Goal: Register for event/course

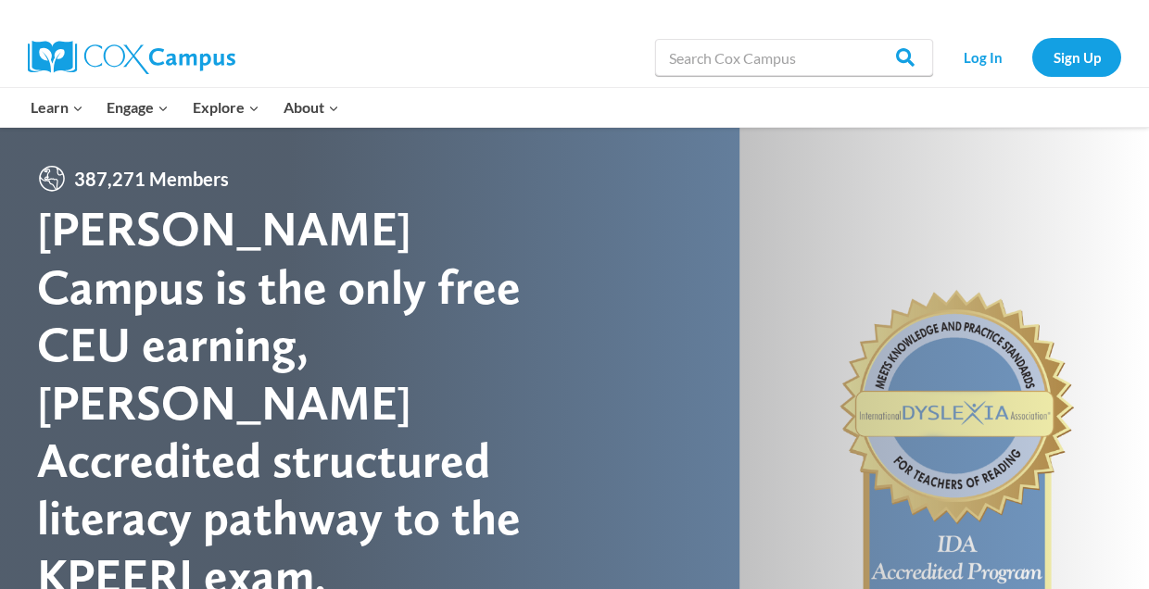
click at [952, 74] on li "Log In" at bounding box center [982, 57] width 90 height 38
click at [967, 59] on link "Log In" at bounding box center [982, 57] width 81 height 38
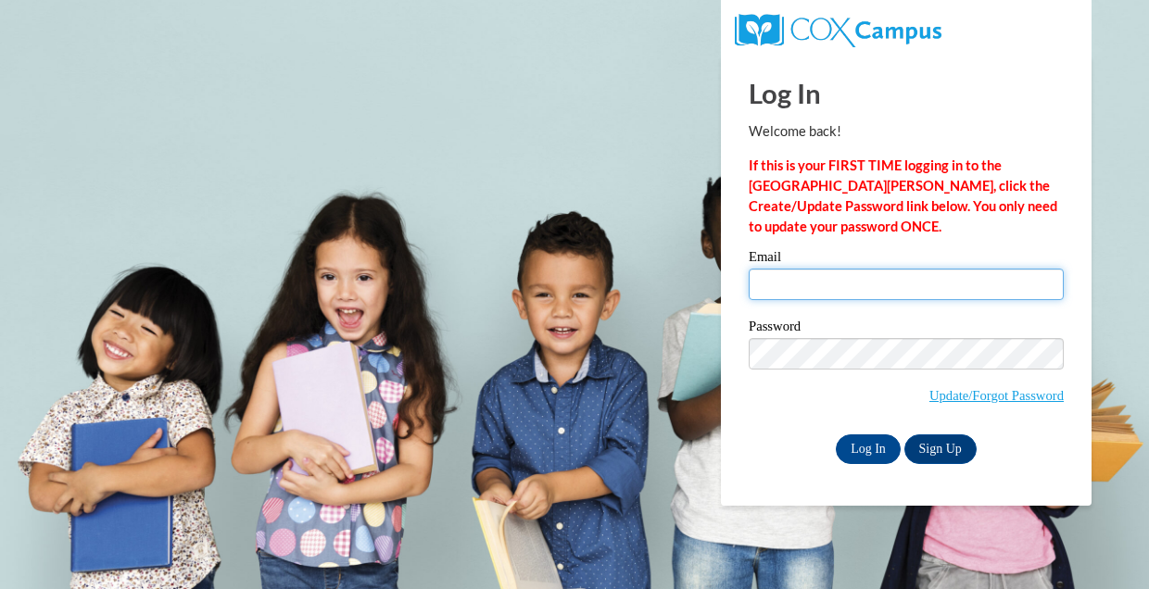
click at [845, 282] on input "Email" at bounding box center [905, 284] width 315 height 31
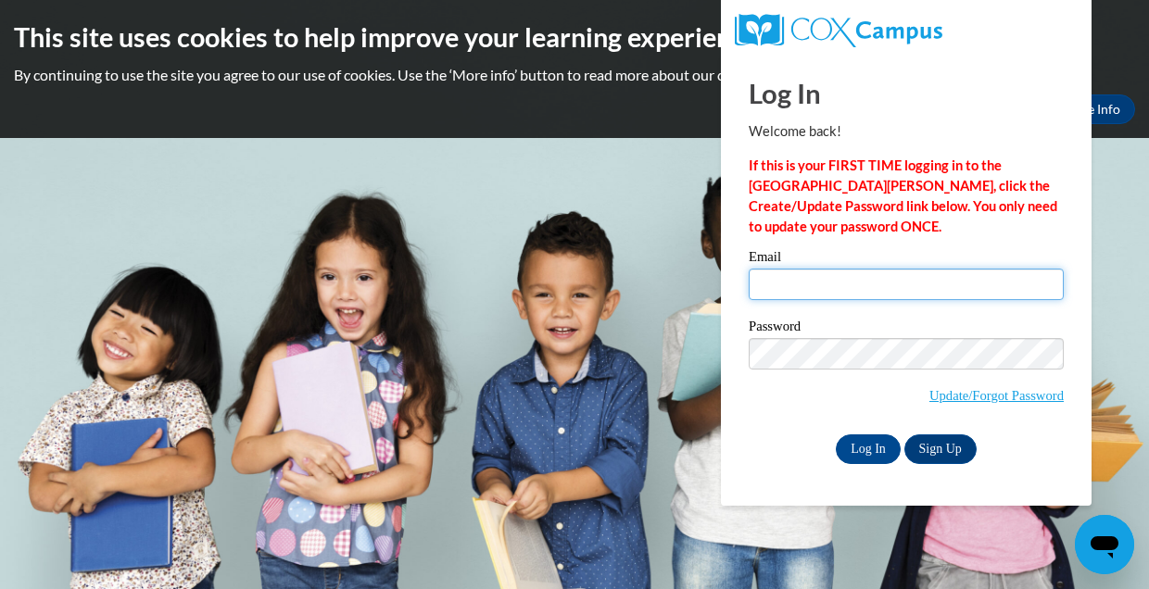
type input "Jordanesnead@gmail.com"
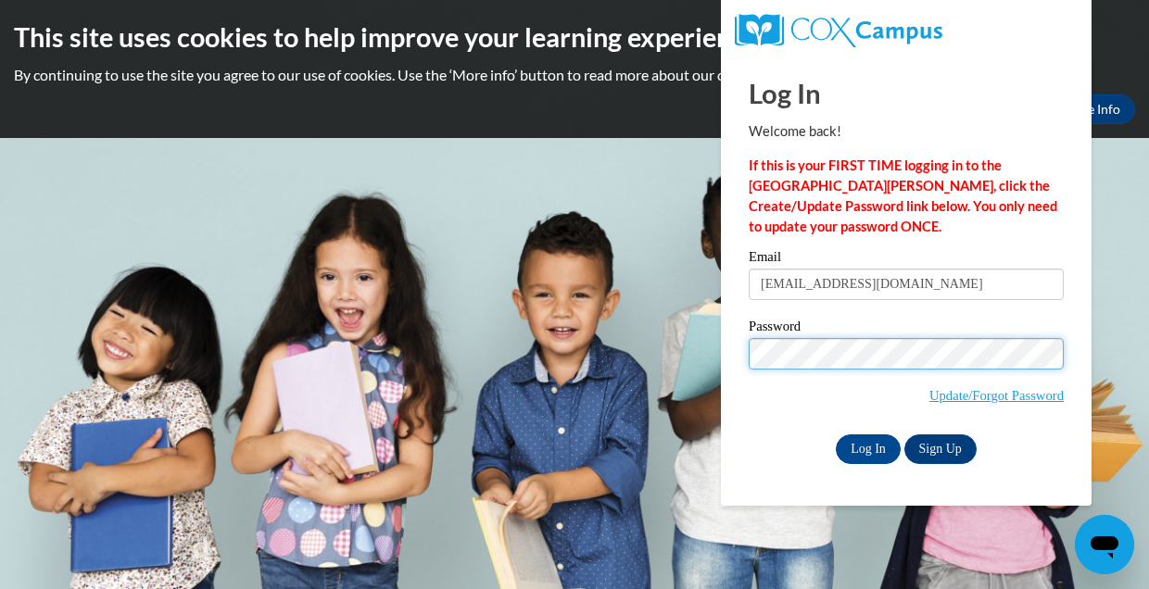
click at [866, 446] on input "Log In" at bounding box center [868, 449] width 65 height 30
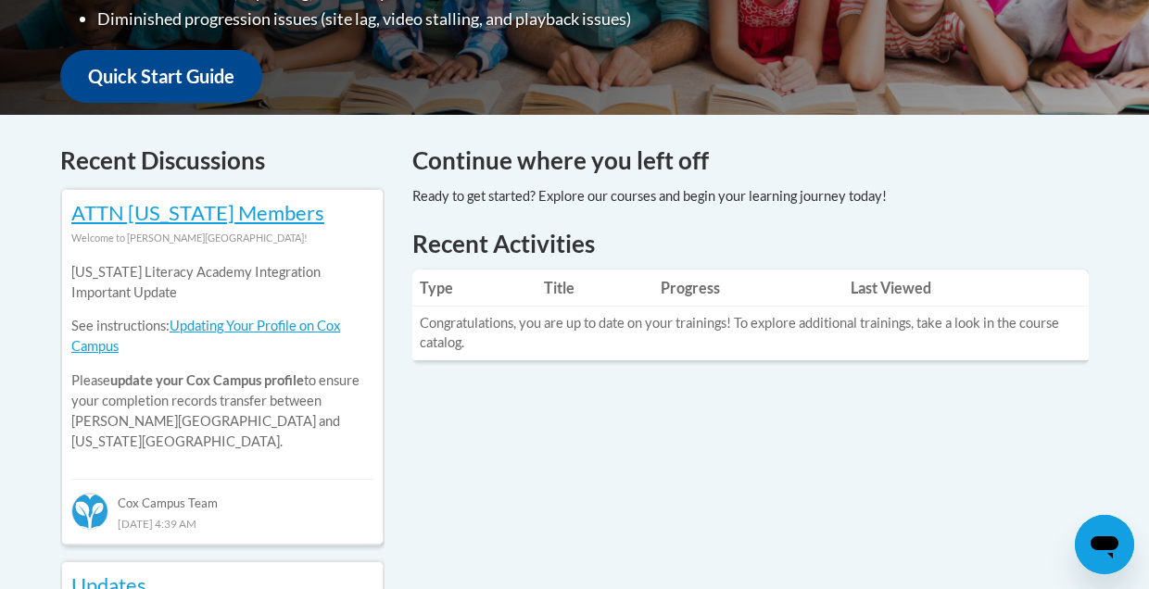
scroll to position [670, 0]
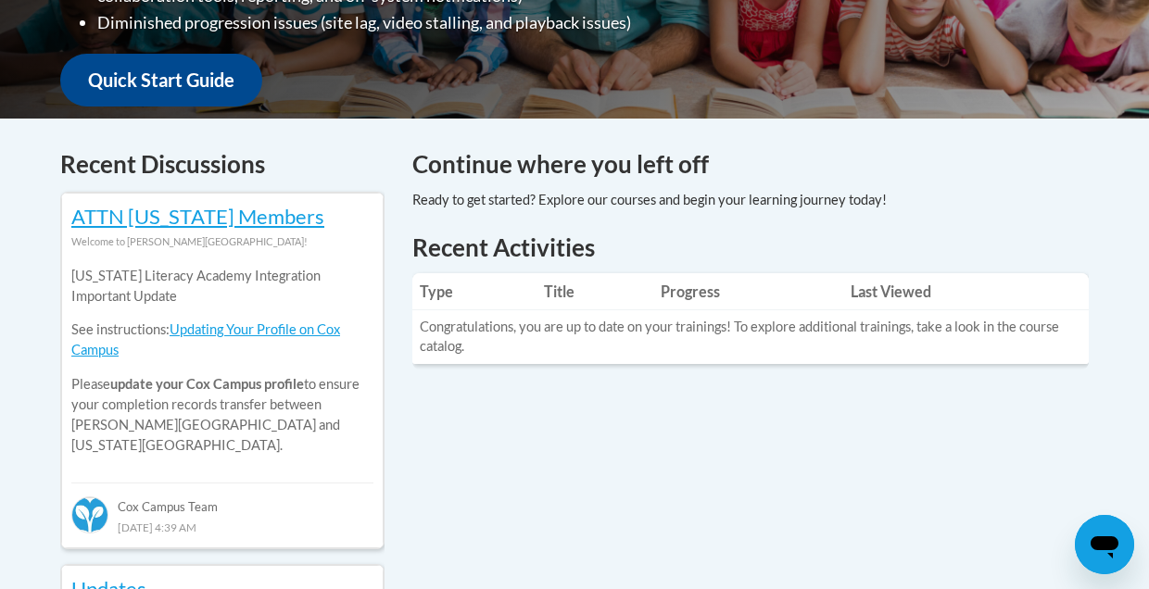
click at [425, 281] on th "Type" at bounding box center [474, 291] width 124 height 37
click at [741, 293] on th "Progress" at bounding box center [748, 291] width 191 height 37
click at [858, 295] on th "Last Viewed" at bounding box center [965, 291] width 245 height 37
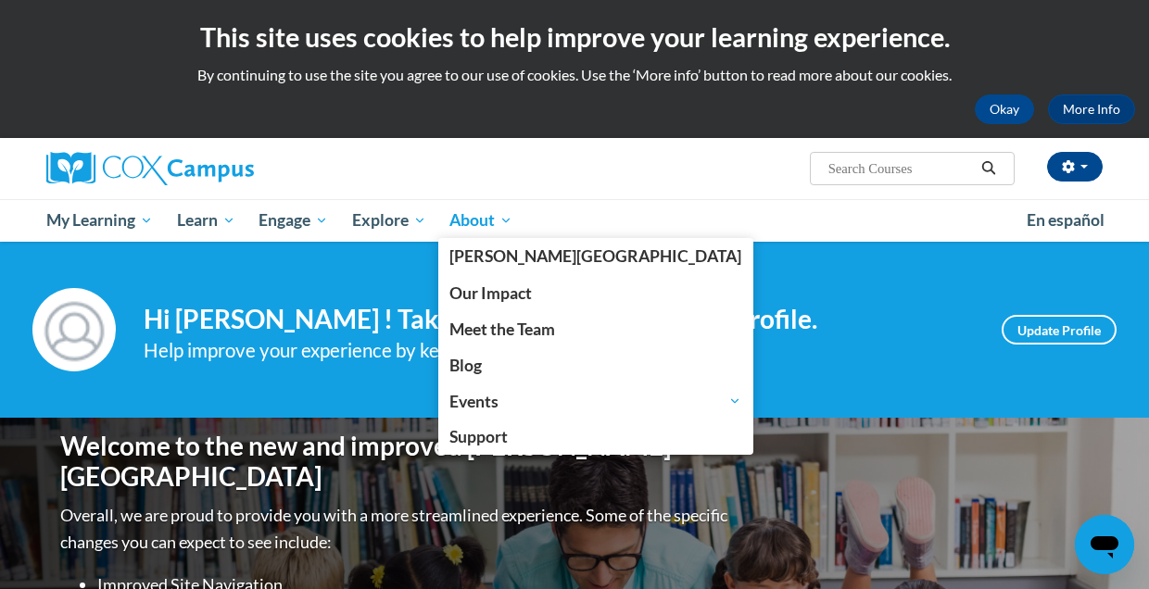
scroll to position [0, 0]
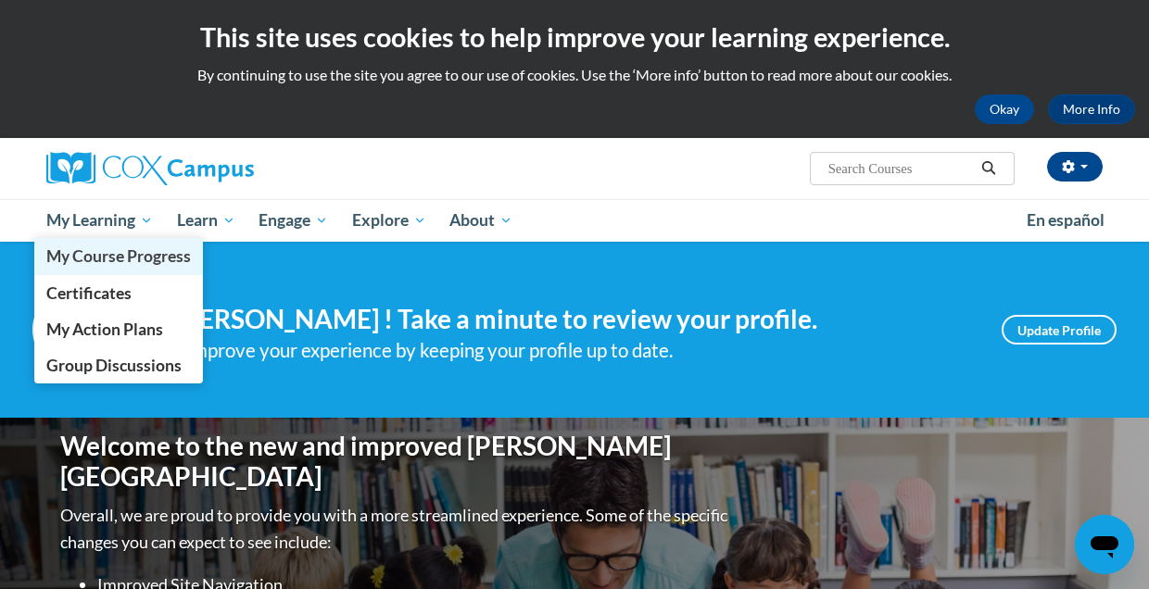
click at [105, 258] on span "My Course Progress" at bounding box center [118, 255] width 145 height 19
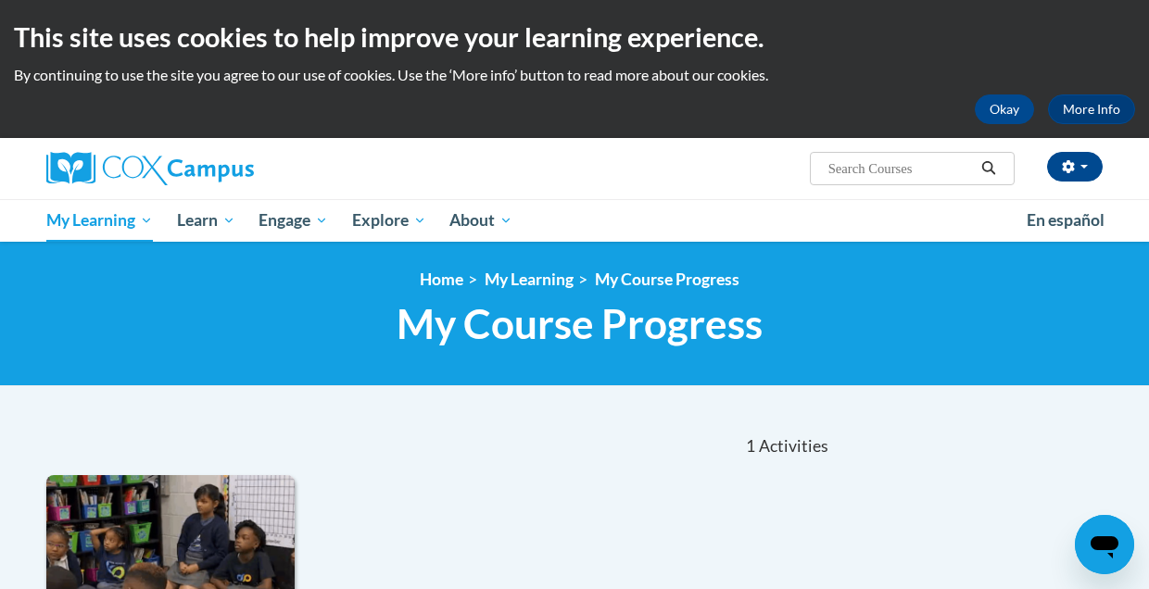
click at [924, 165] on input "Search..." at bounding box center [900, 168] width 148 height 22
paste input "Oral Language"
type input "Oral Language"
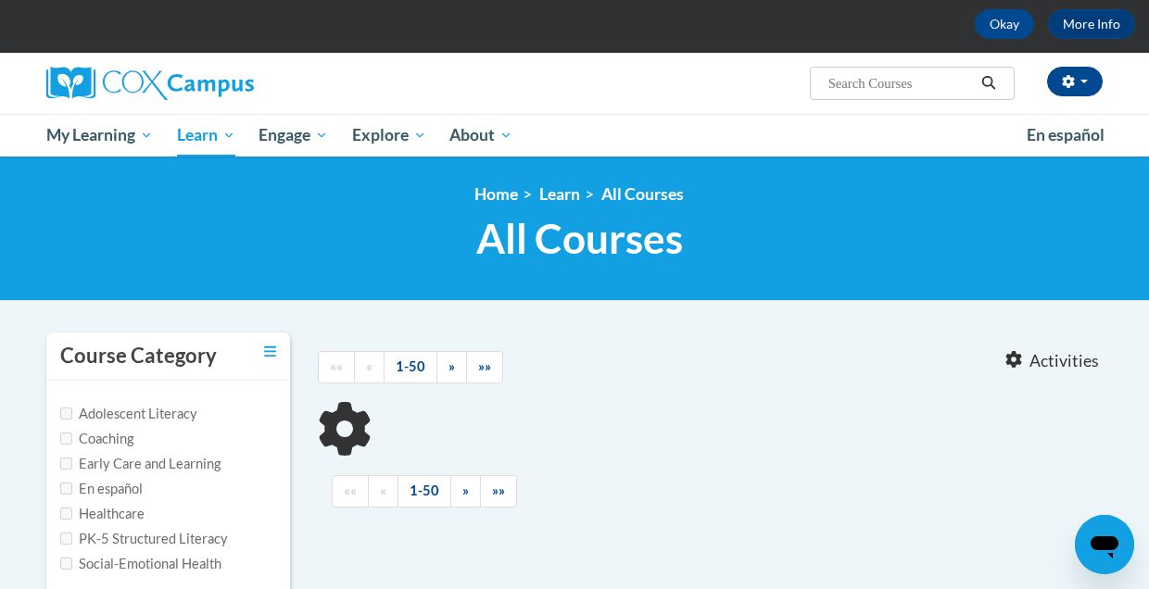
type input "Oral Language"
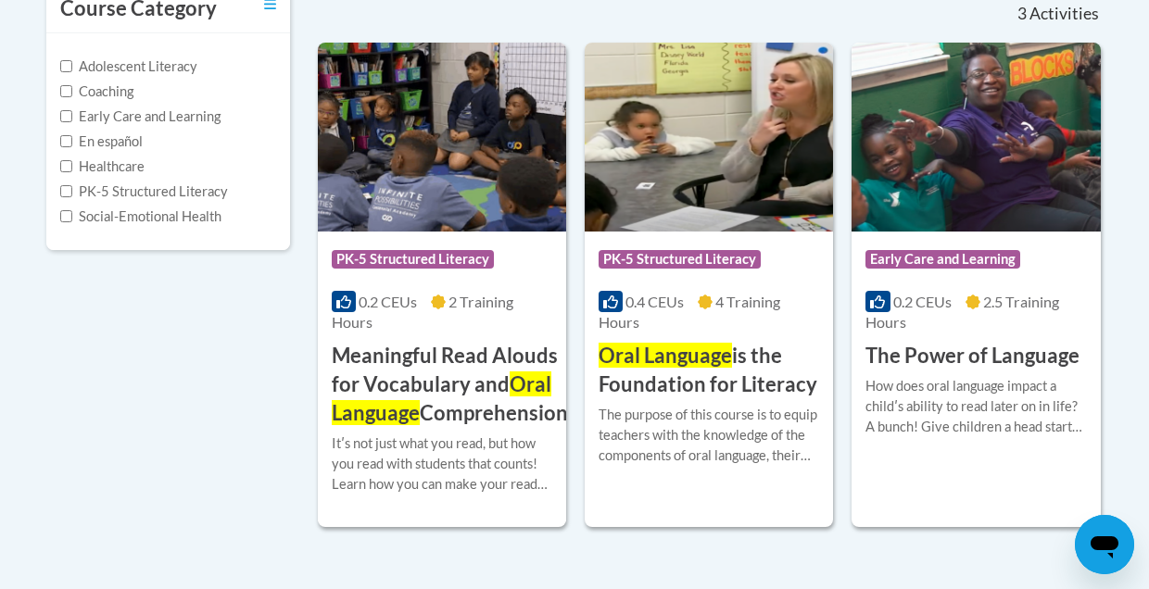
scroll to position [433, 0]
click at [698, 346] on span "Oral Language" at bounding box center [664, 355] width 133 height 25
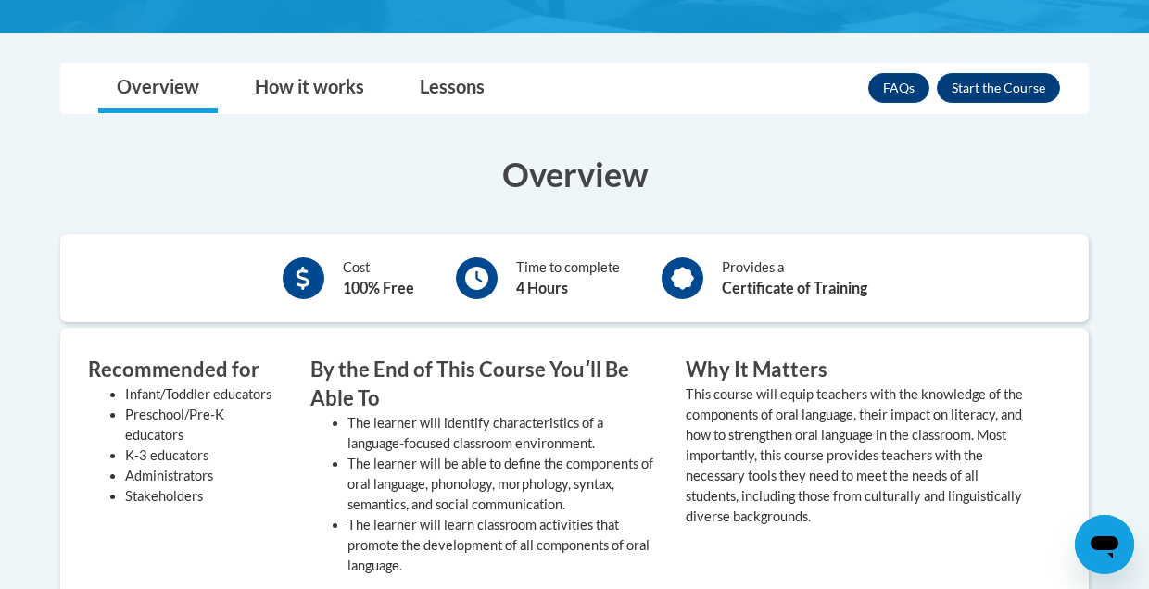
scroll to position [524, 0]
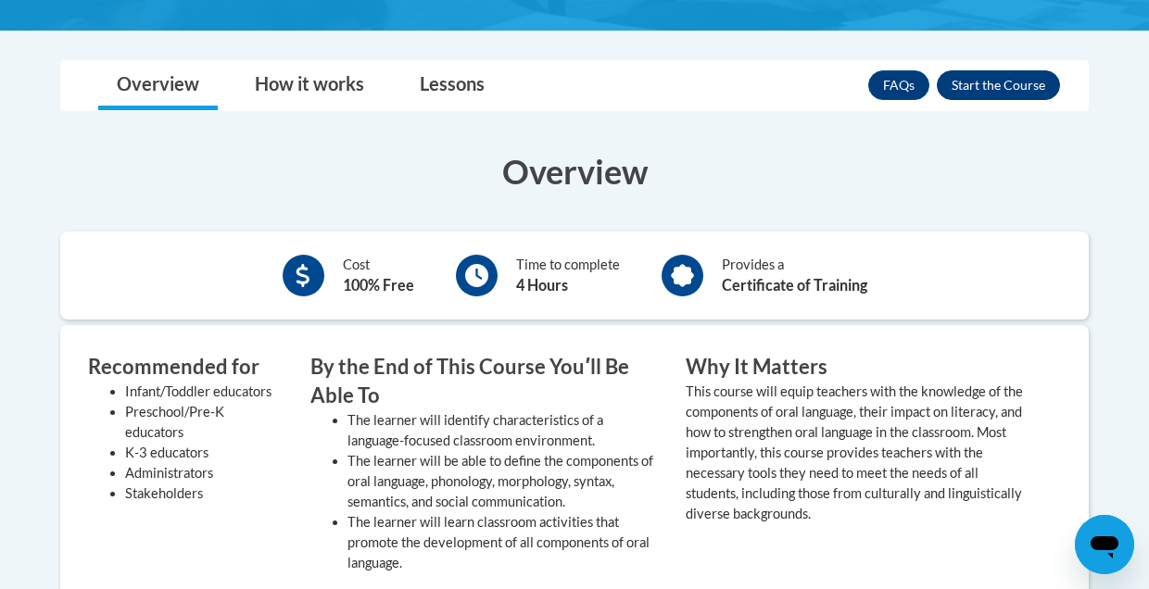
click at [987, 82] on button "Enroll" at bounding box center [998, 85] width 123 height 30
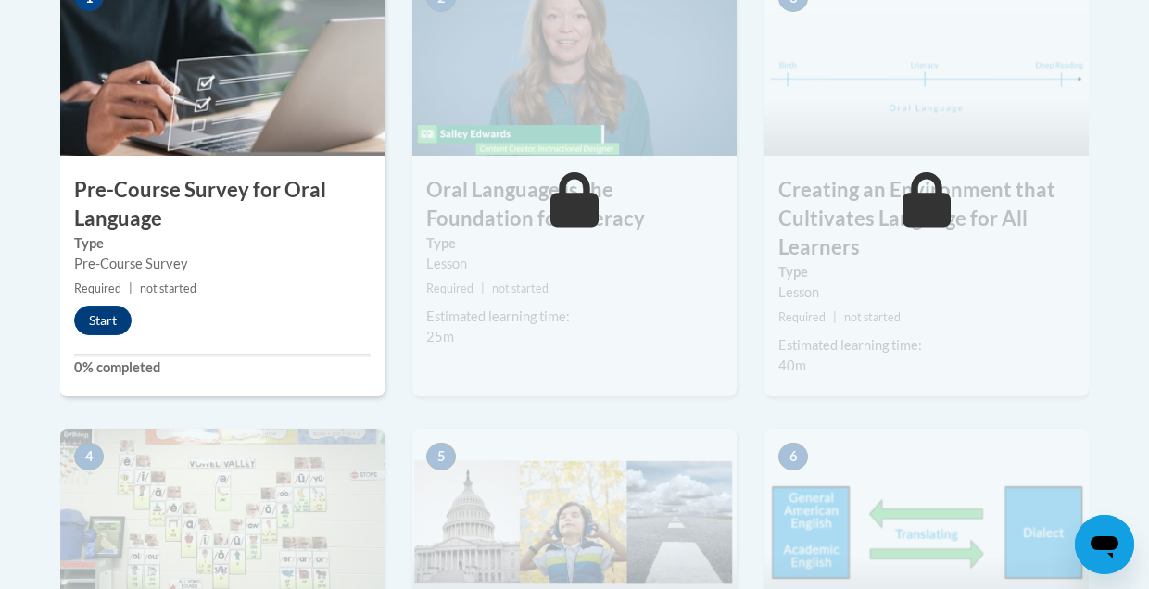
scroll to position [711, 0]
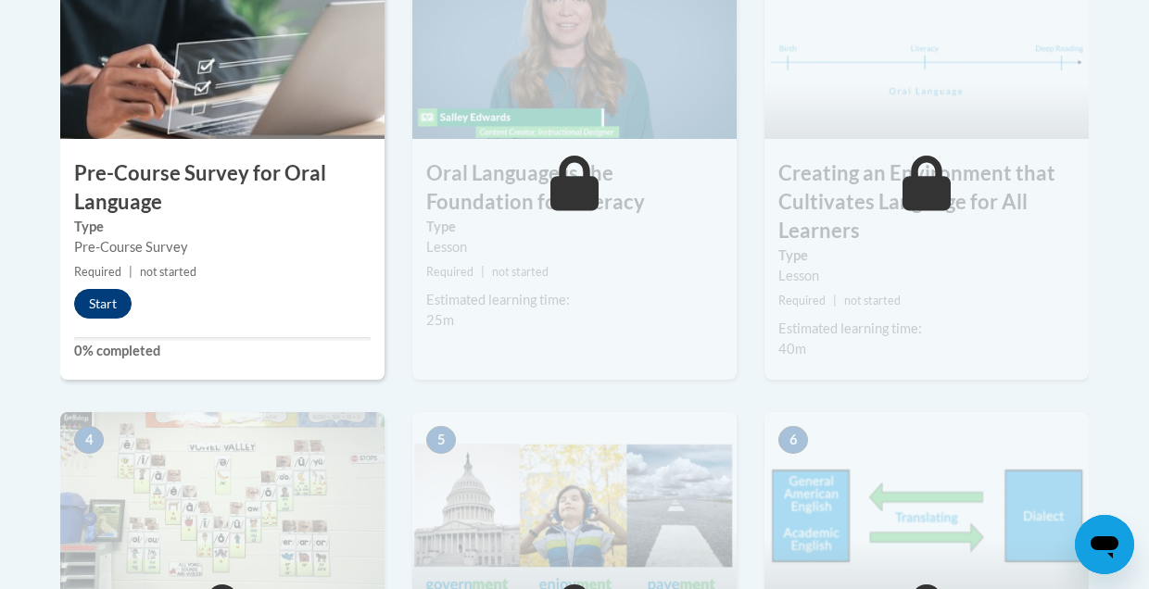
click at [82, 293] on button "Start" at bounding box center [102, 304] width 57 height 30
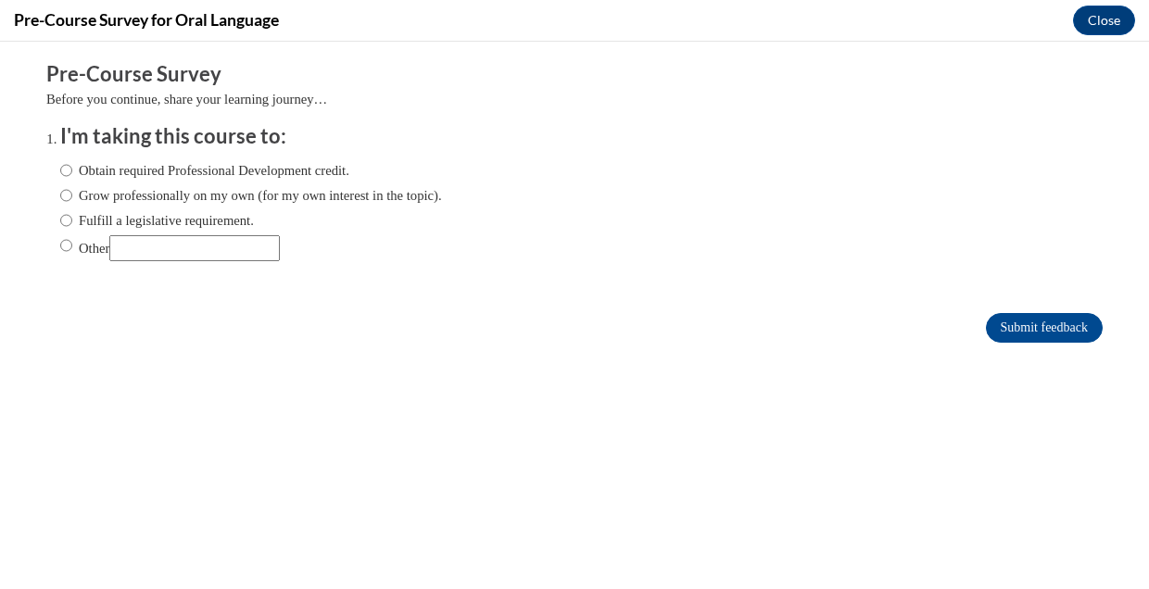
scroll to position [0, 0]
click at [82, 293] on form "Pre-Course Survey Before you continue, share your learning journey… I'm taking …" at bounding box center [574, 211] width 1056 height 302
click at [61, 170] on input "Obtain required Professional Development credit." at bounding box center [66, 170] width 12 height 20
radio input "true"
click at [1008, 340] on input "Submit feedback" at bounding box center [1044, 328] width 117 height 30
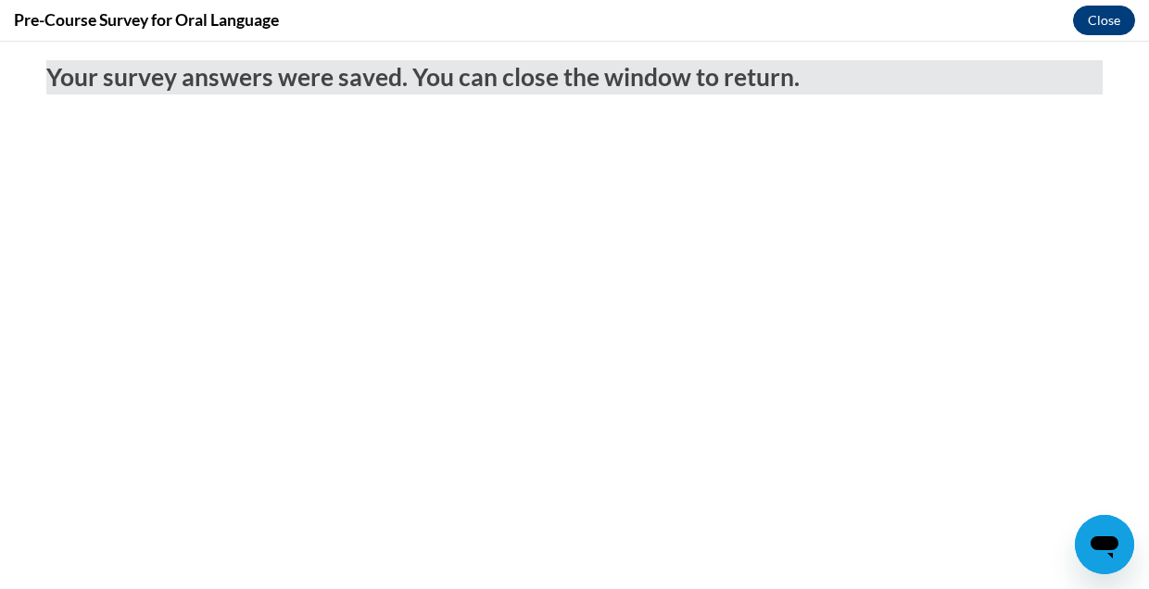
click at [1103, 26] on button "Close" at bounding box center [1104, 21] width 62 height 30
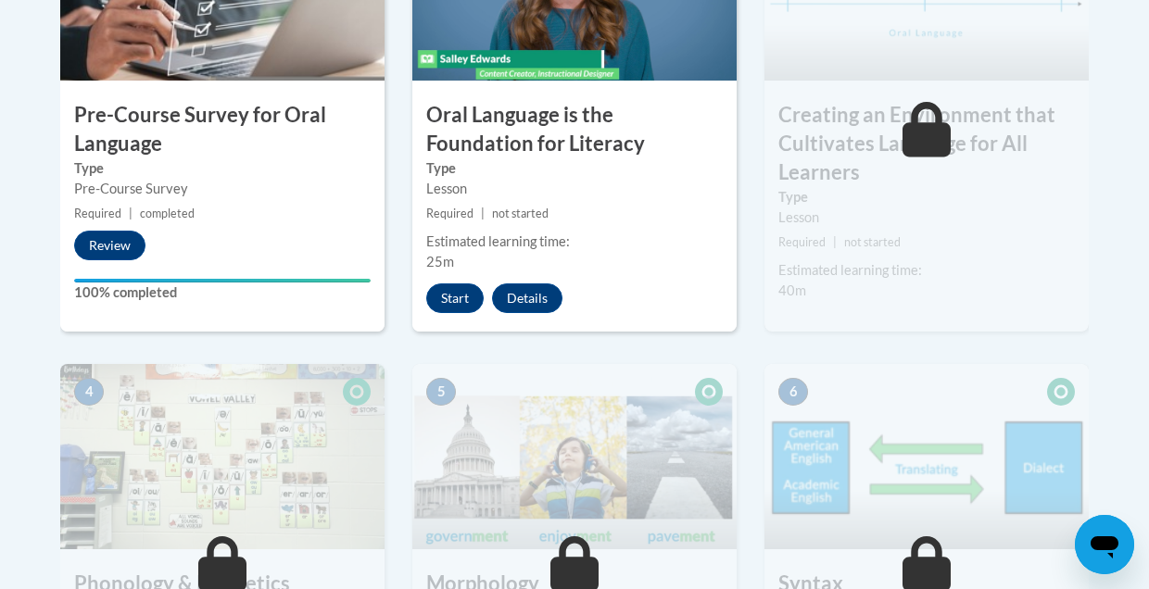
scroll to position [732, 0]
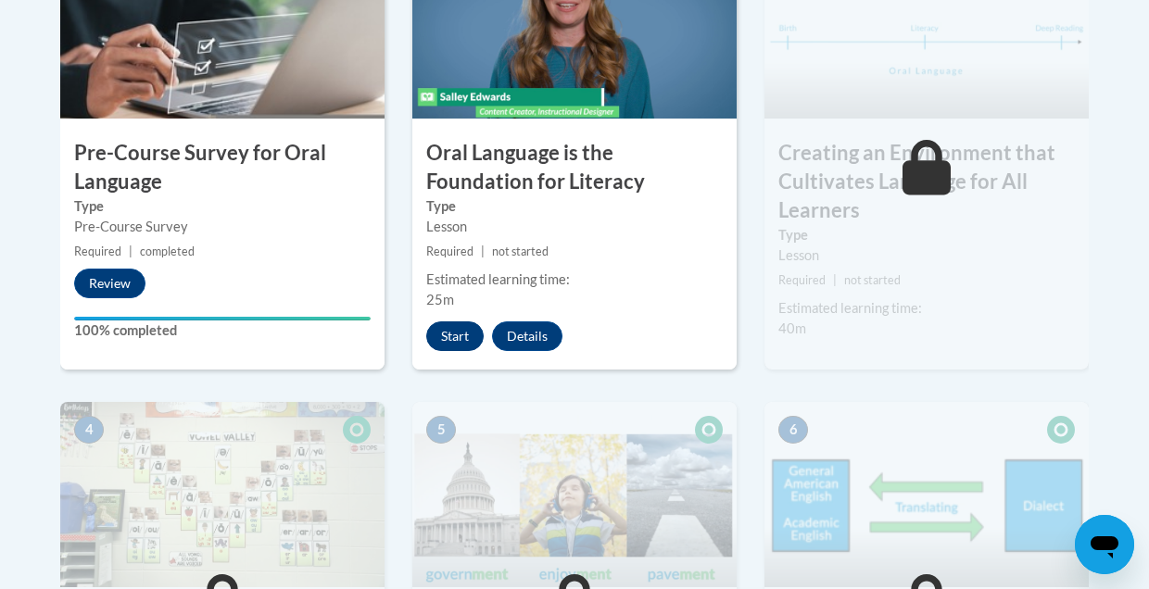
click at [457, 335] on button "Start" at bounding box center [454, 336] width 57 height 30
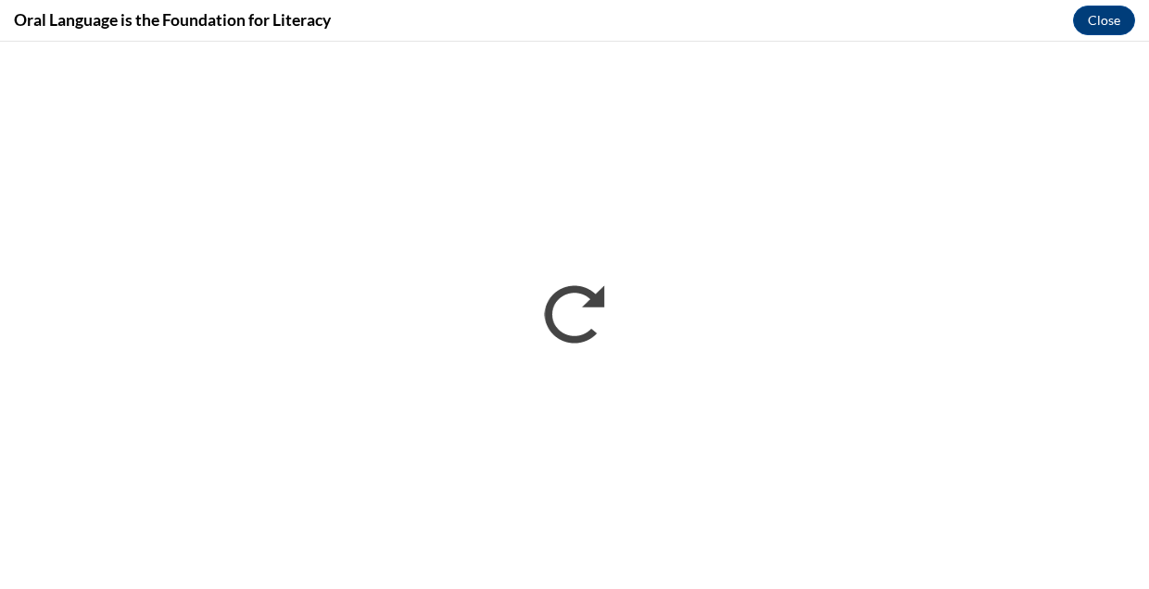
scroll to position [0, 0]
click at [1102, 10] on button "Close" at bounding box center [1104, 21] width 62 height 30
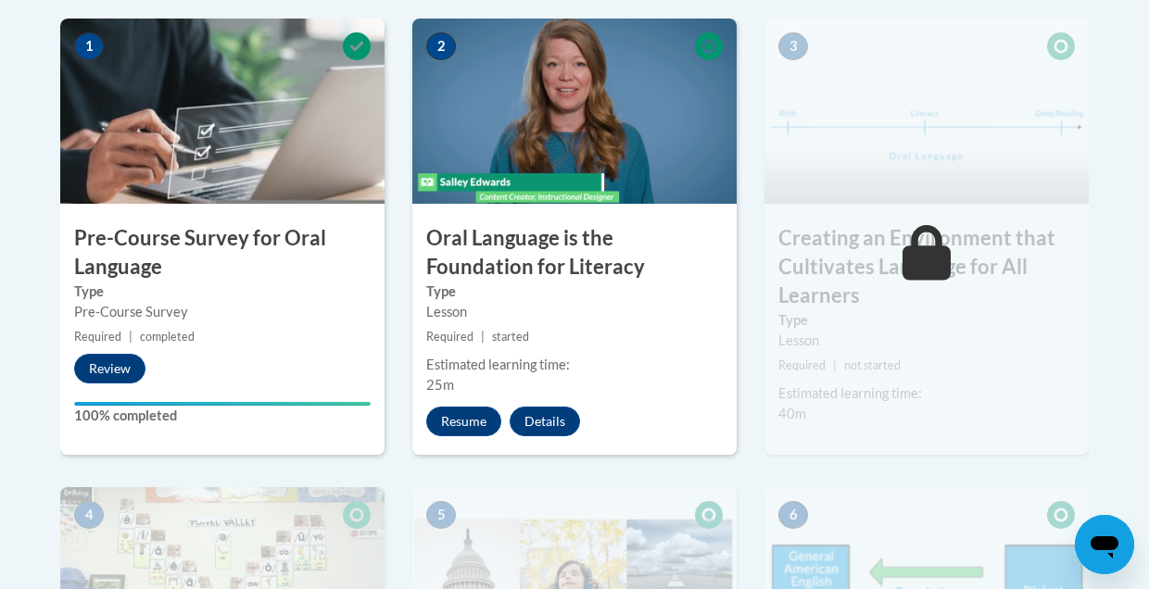
scroll to position [641, 0]
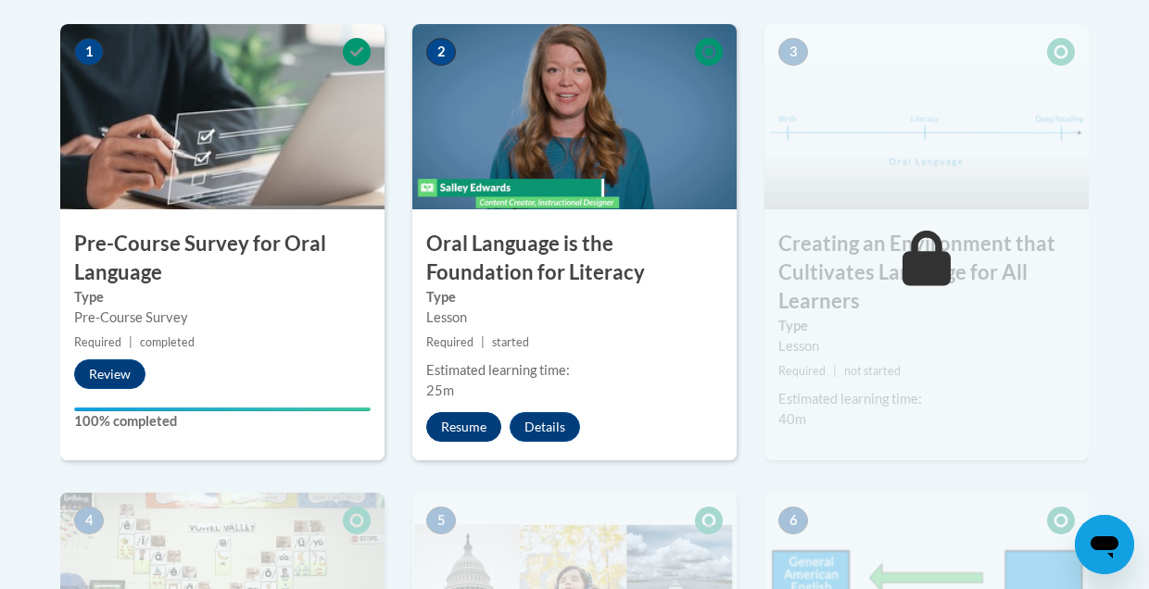
click at [466, 422] on button "Resume" at bounding box center [463, 427] width 75 height 30
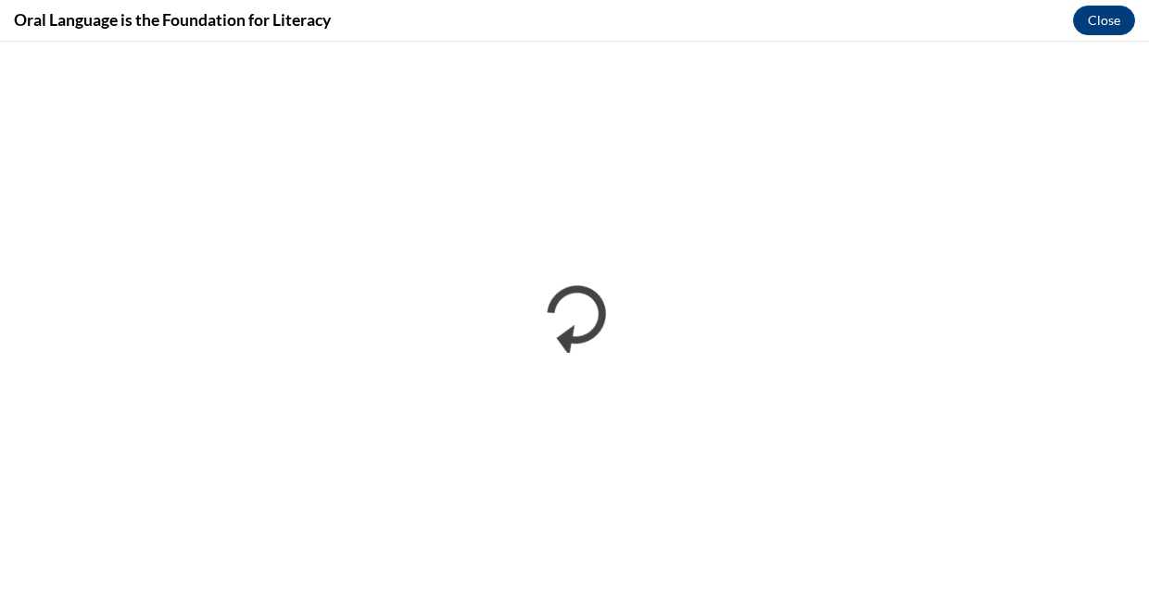
scroll to position [0, 0]
click at [1098, 26] on button "Close" at bounding box center [1104, 21] width 62 height 30
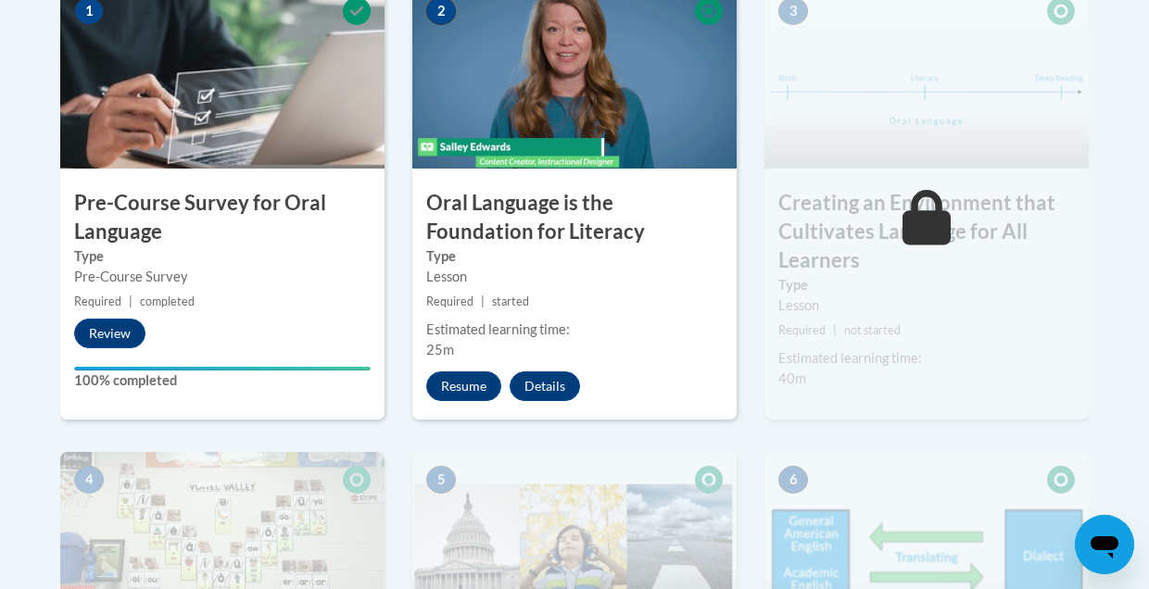
scroll to position [684, 0]
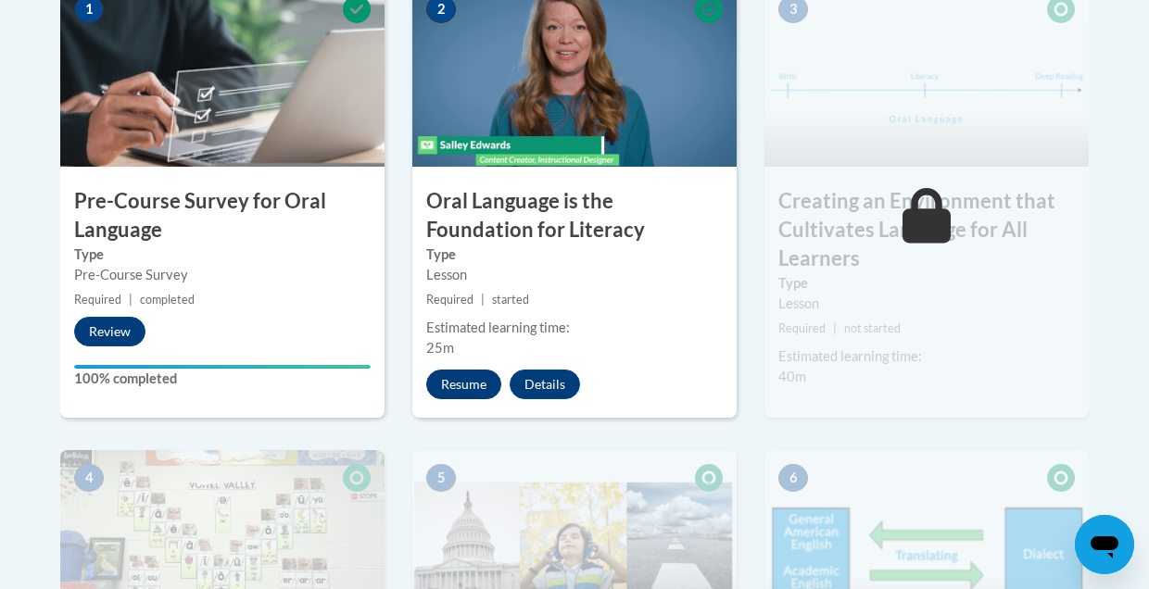
click at [450, 377] on button "Resume" at bounding box center [463, 385] width 75 height 30
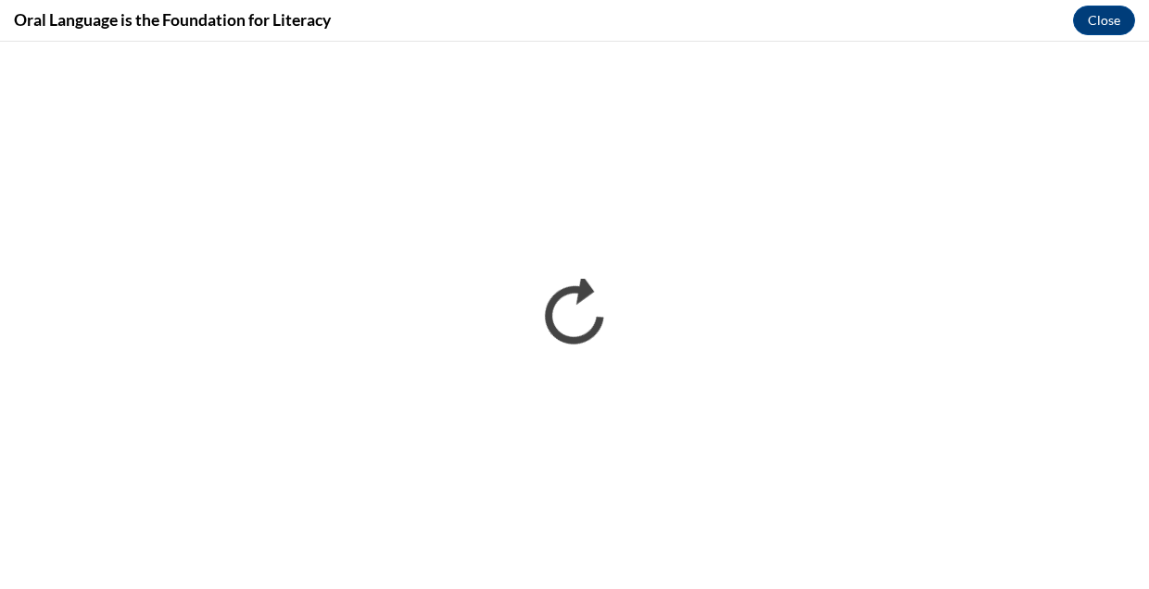
scroll to position [0, 0]
click at [1107, 20] on button "Close" at bounding box center [1104, 21] width 62 height 30
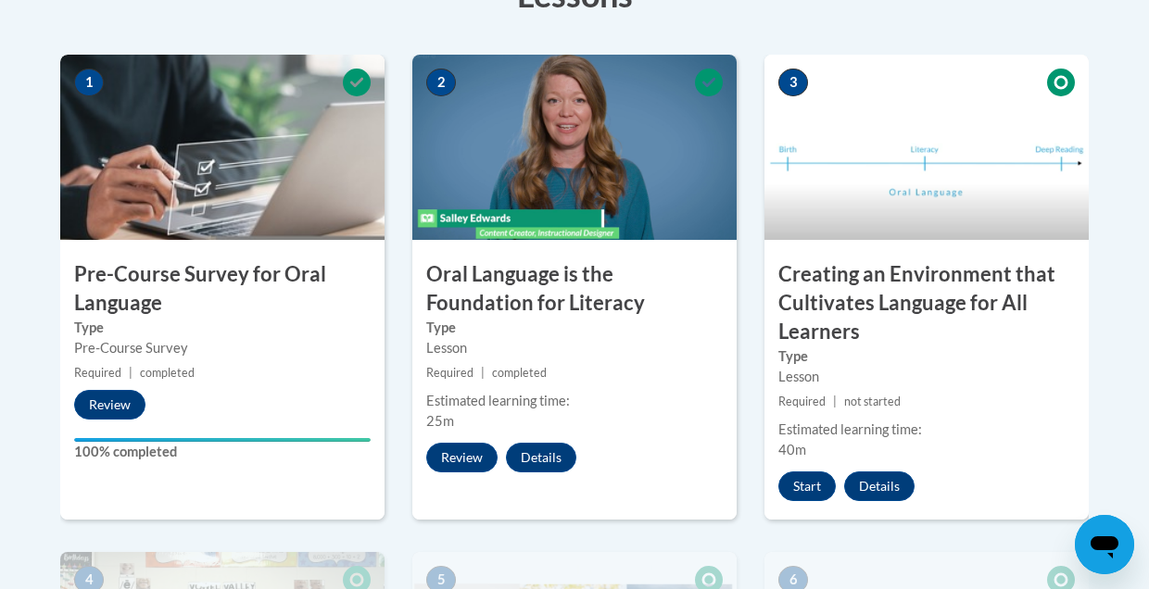
scroll to position [623, 0]
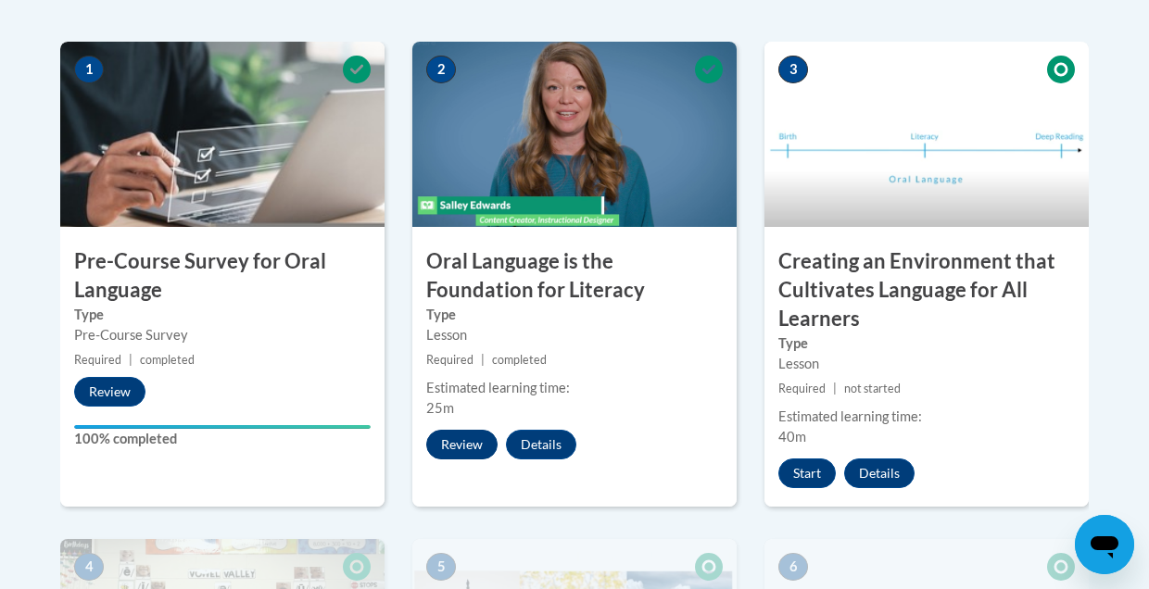
click at [466, 443] on button "Review" at bounding box center [461, 445] width 71 height 30
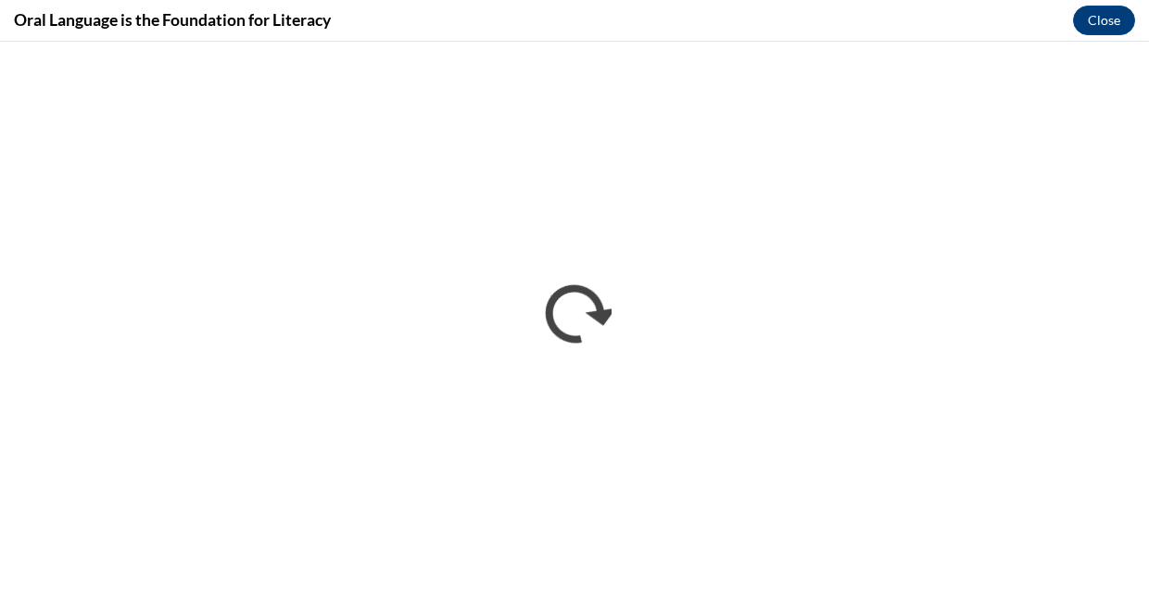
scroll to position [0, 0]
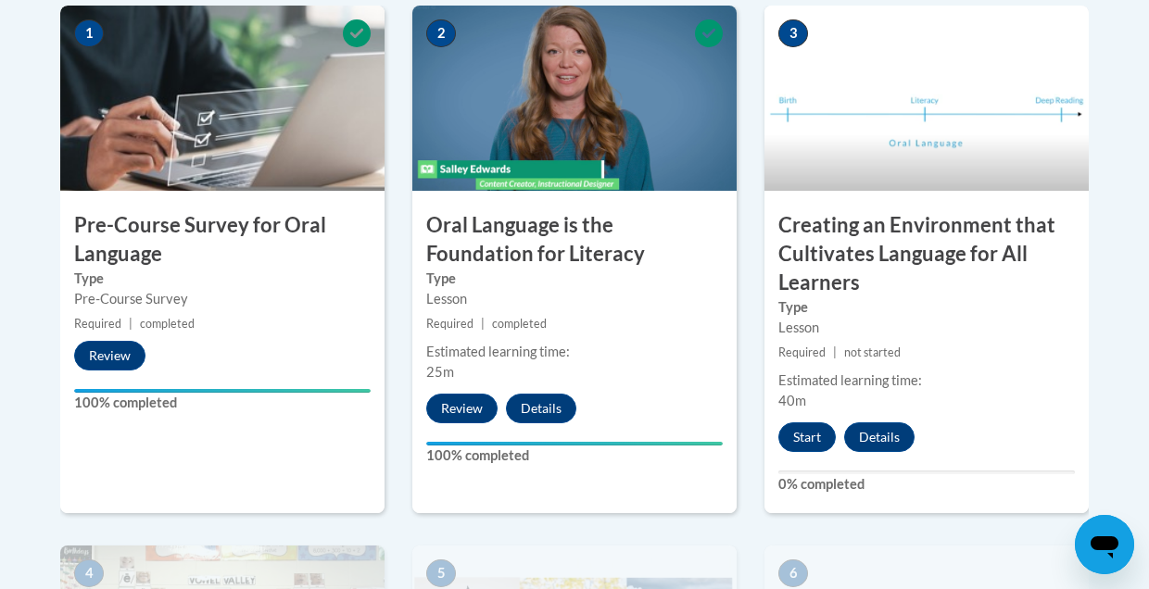
scroll to position [660, 0]
click at [817, 422] on button "Start" at bounding box center [806, 437] width 57 height 30
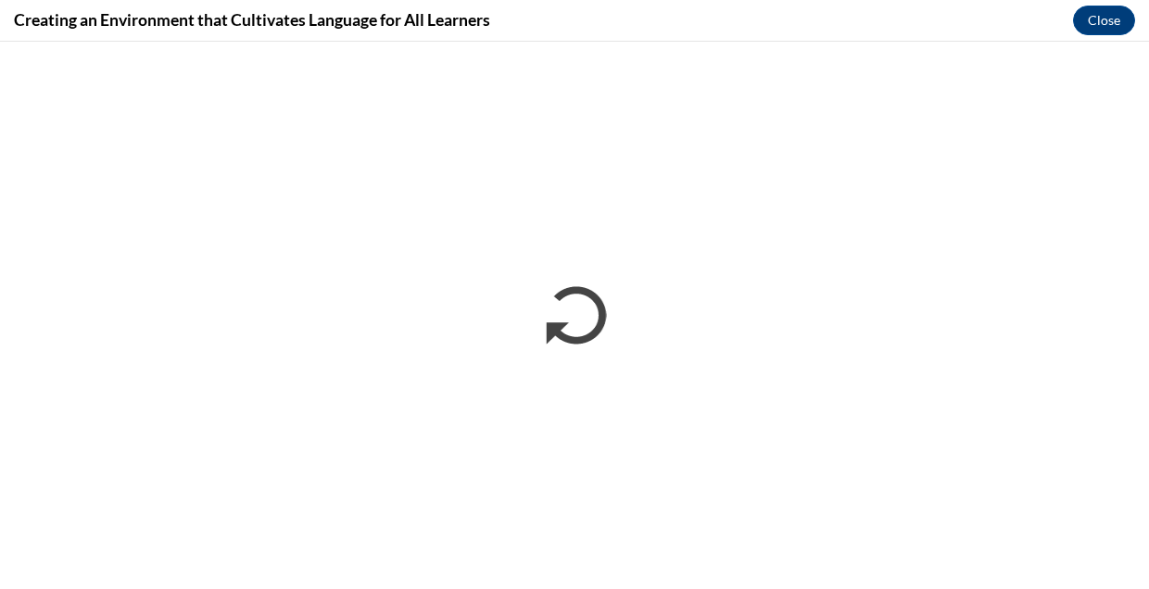
scroll to position [0, 0]
click at [1113, 18] on button "Close" at bounding box center [1104, 21] width 62 height 30
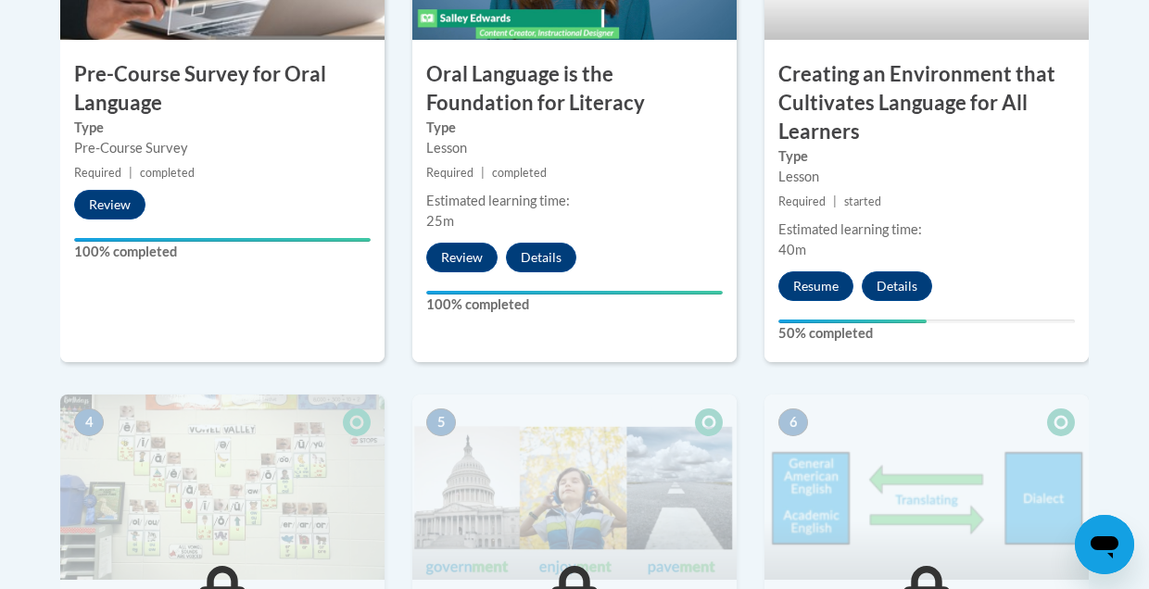
scroll to position [808, 0]
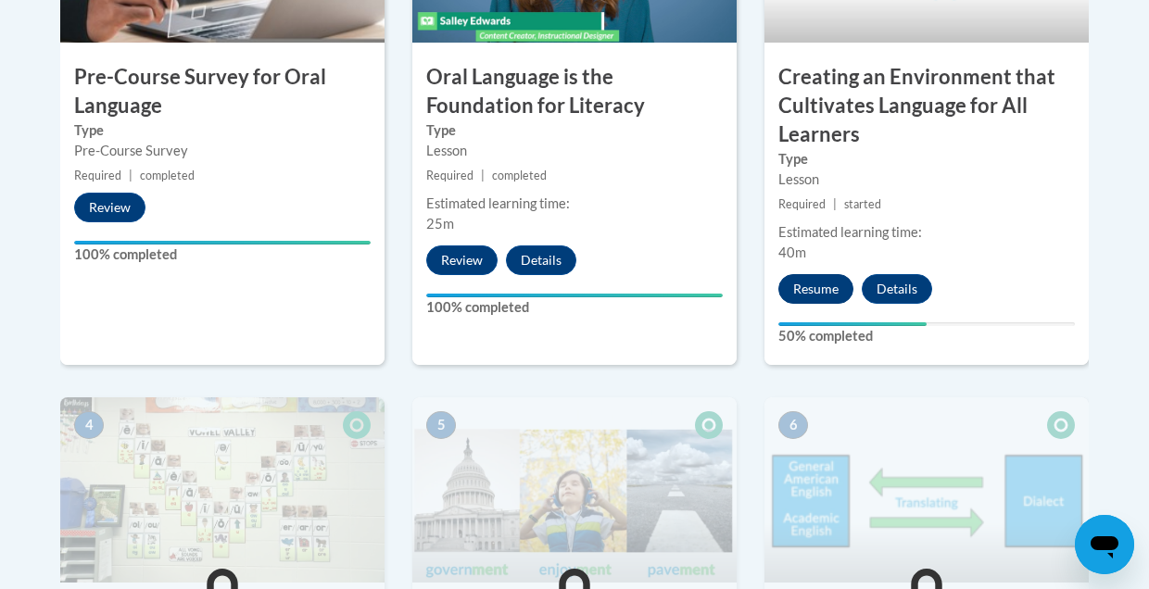
click at [816, 289] on button "Resume" at bounding box center [815, 289] width 75 height 30
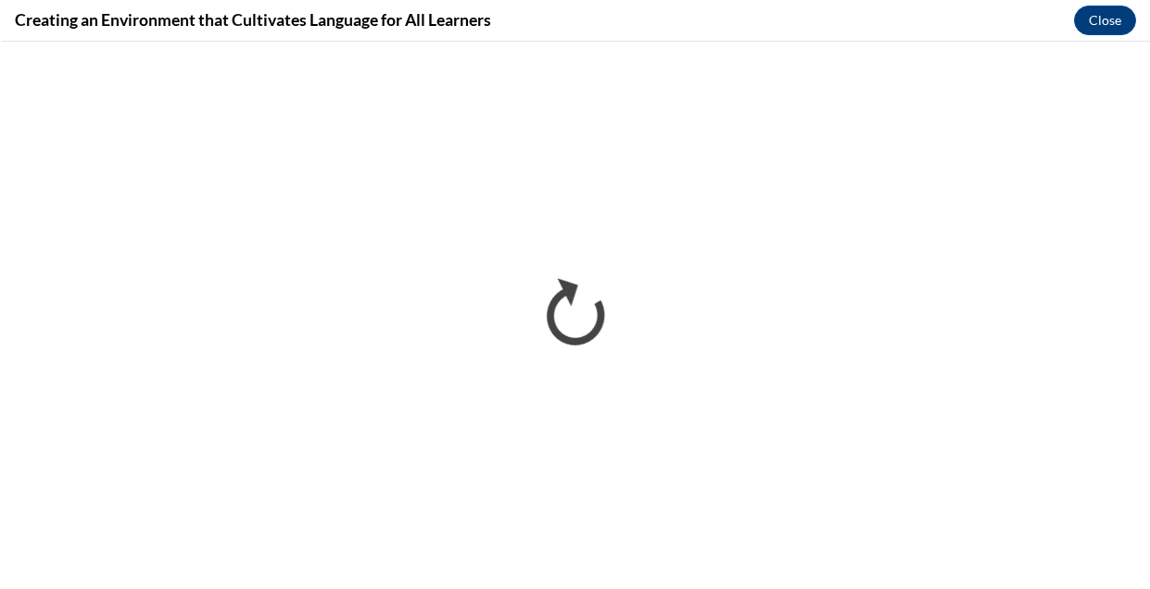
scroll to position [0, 0]
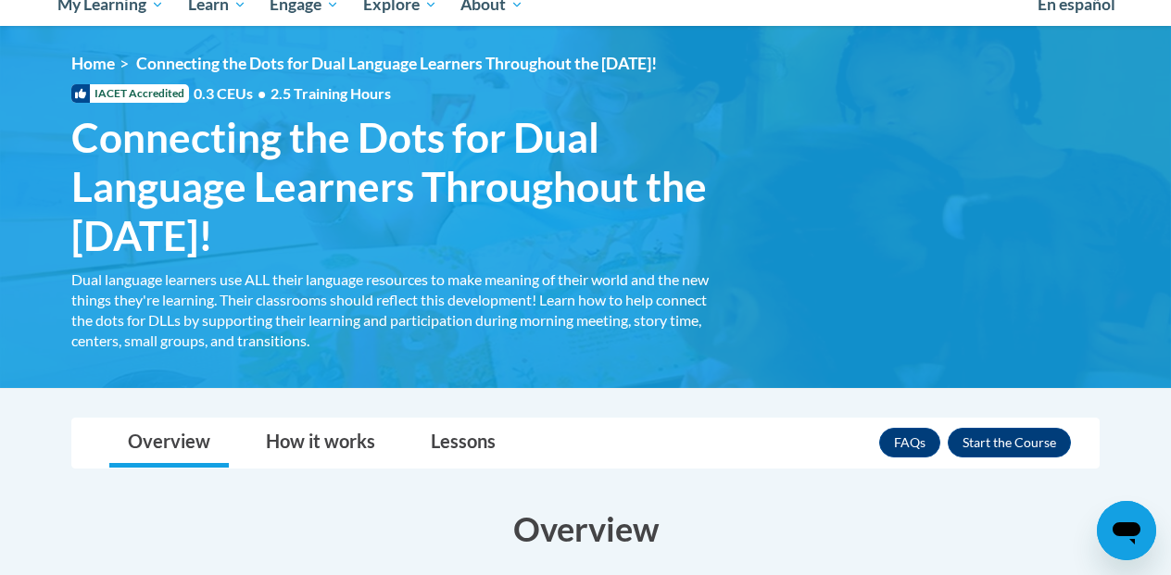
scroll to position [199, 0]
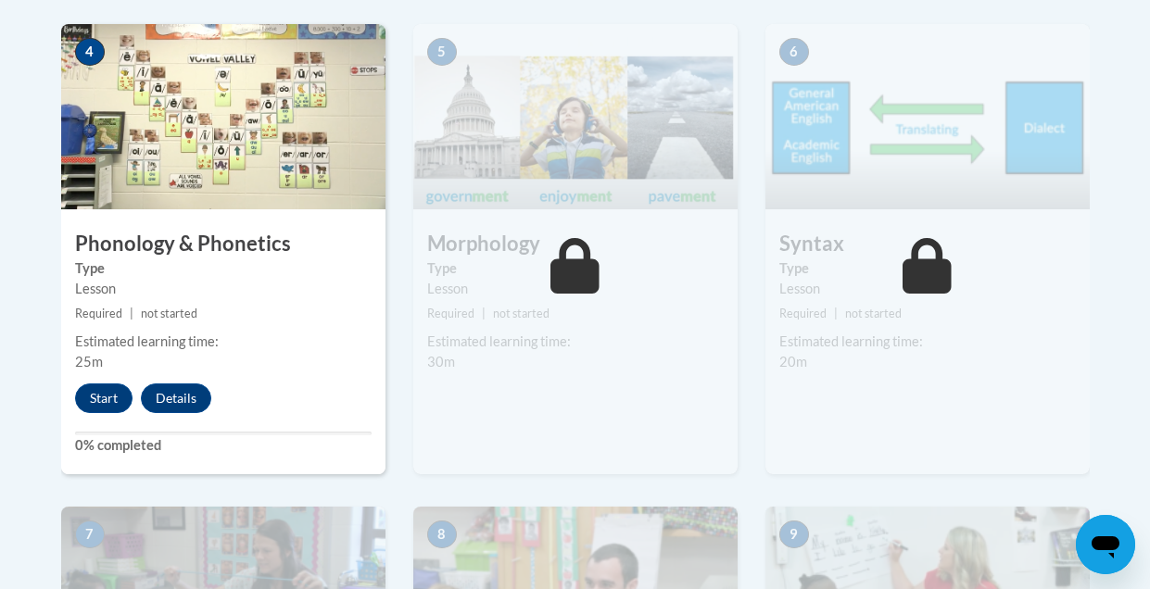
scroll to position [1184, 0]
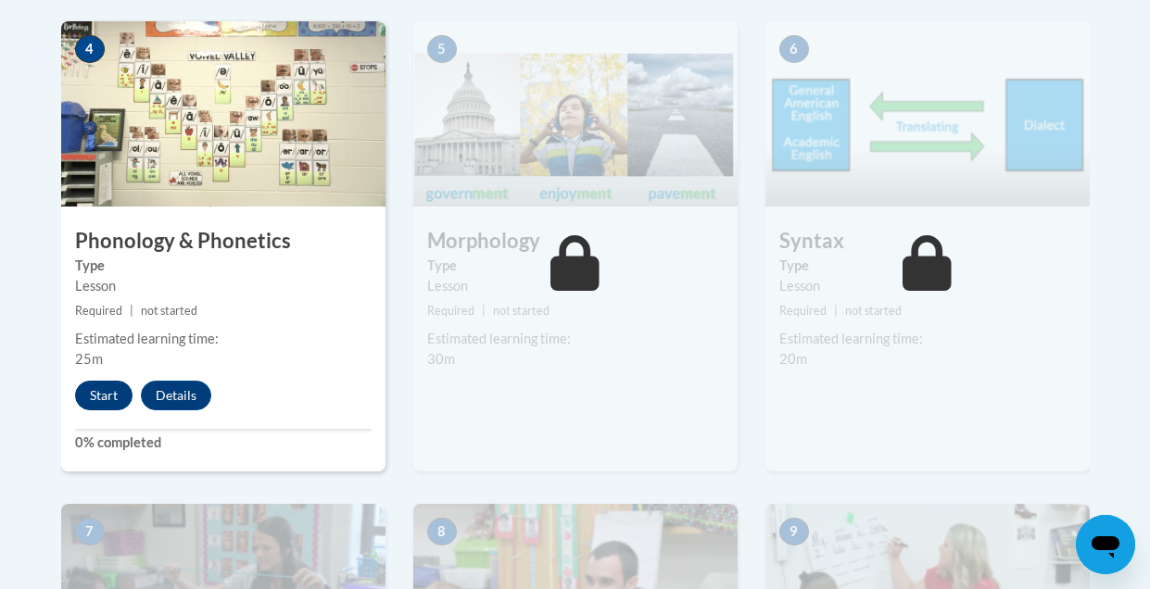
click at [104, 393] on button "Start" at bounding box center [103, 396] width 57 height 30
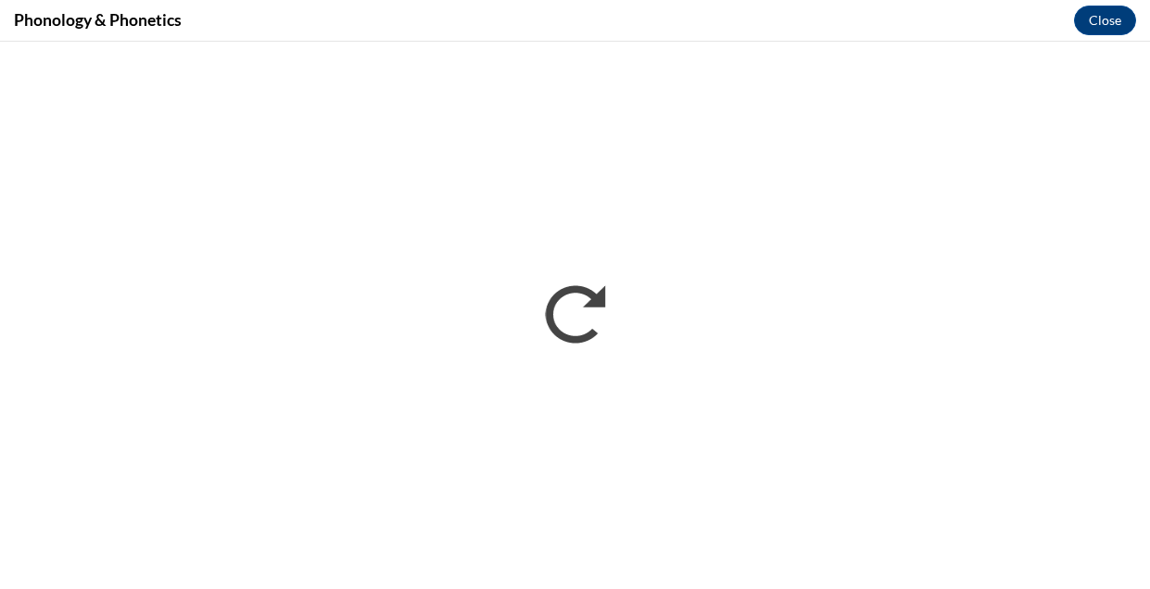
scroll to position [0, 0]
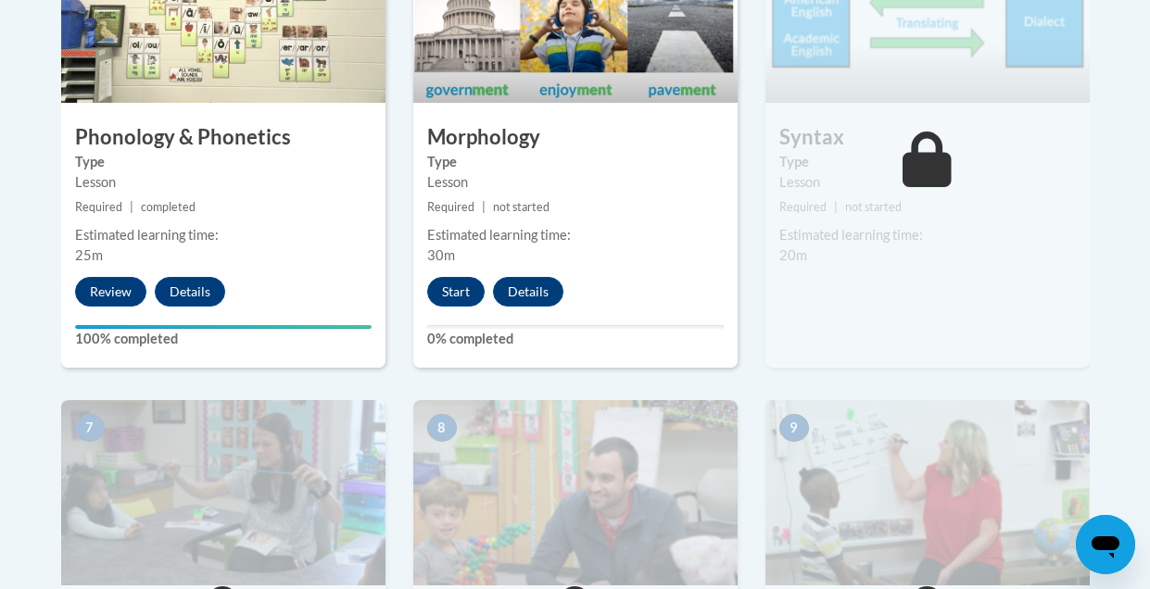
scroll to position [1190, 0]
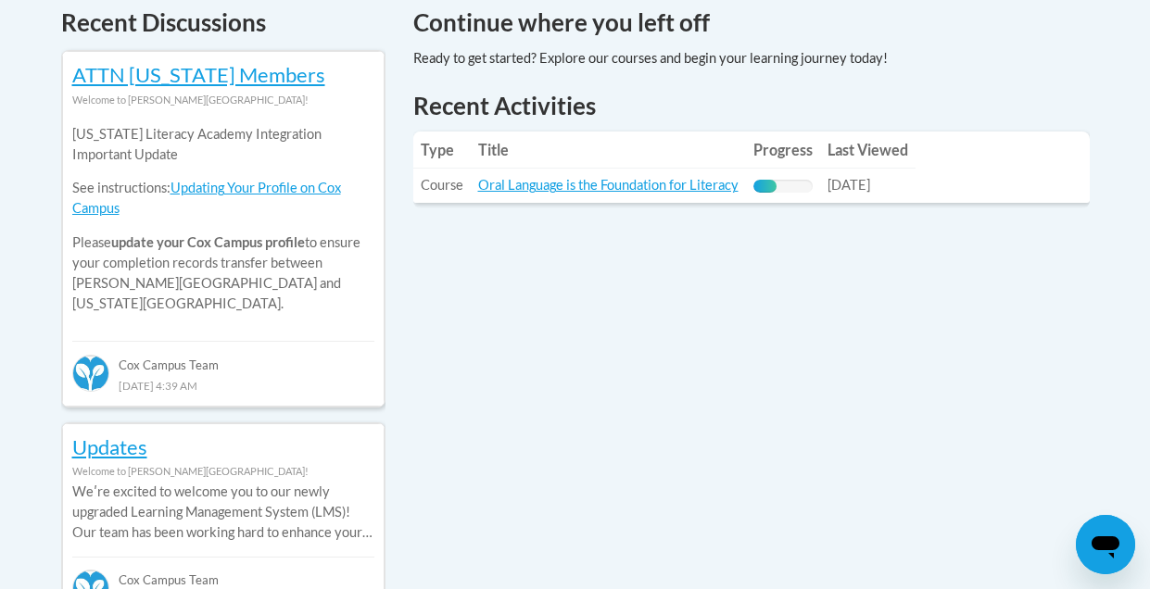
scroll to position [734, 0]
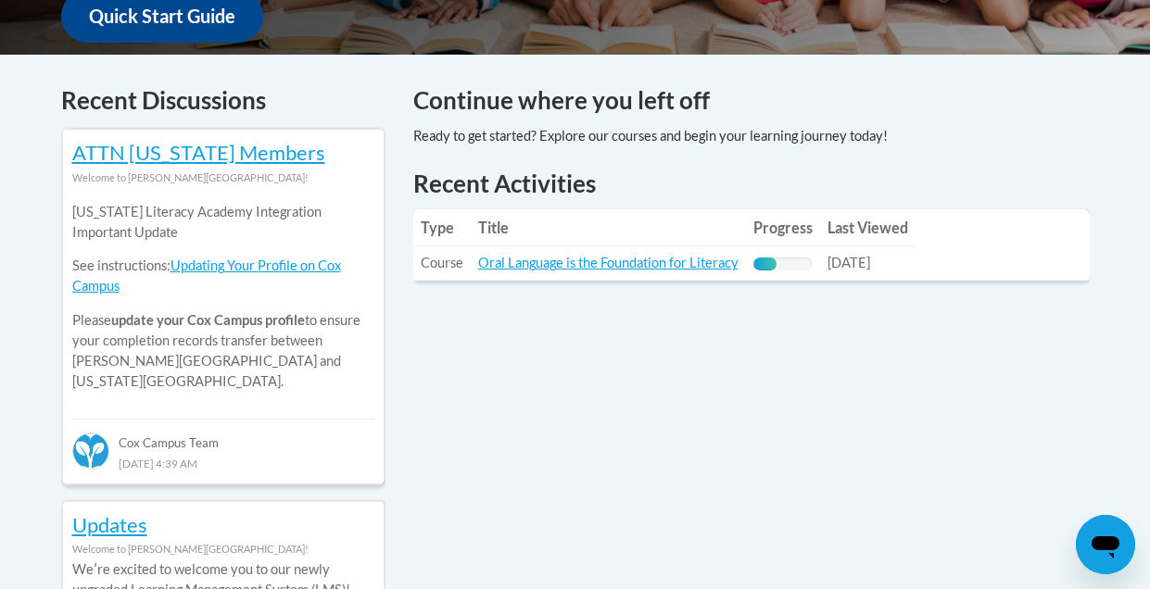
click at [572, 134] on div at bounding box center [650, 136] width 474 height 20
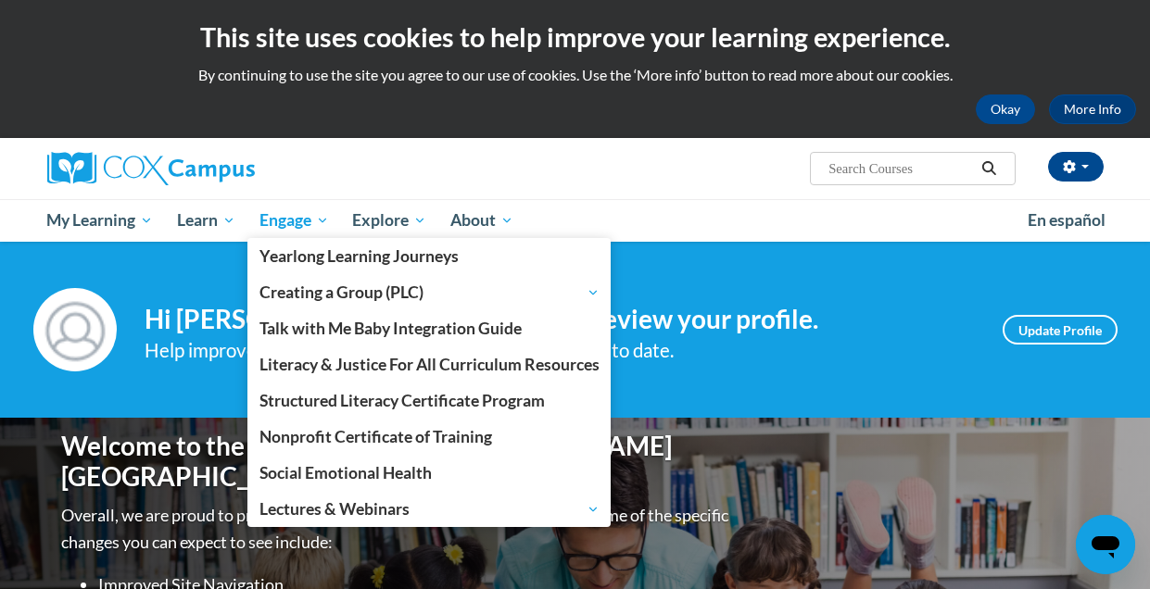
scroll to position [0, 0]
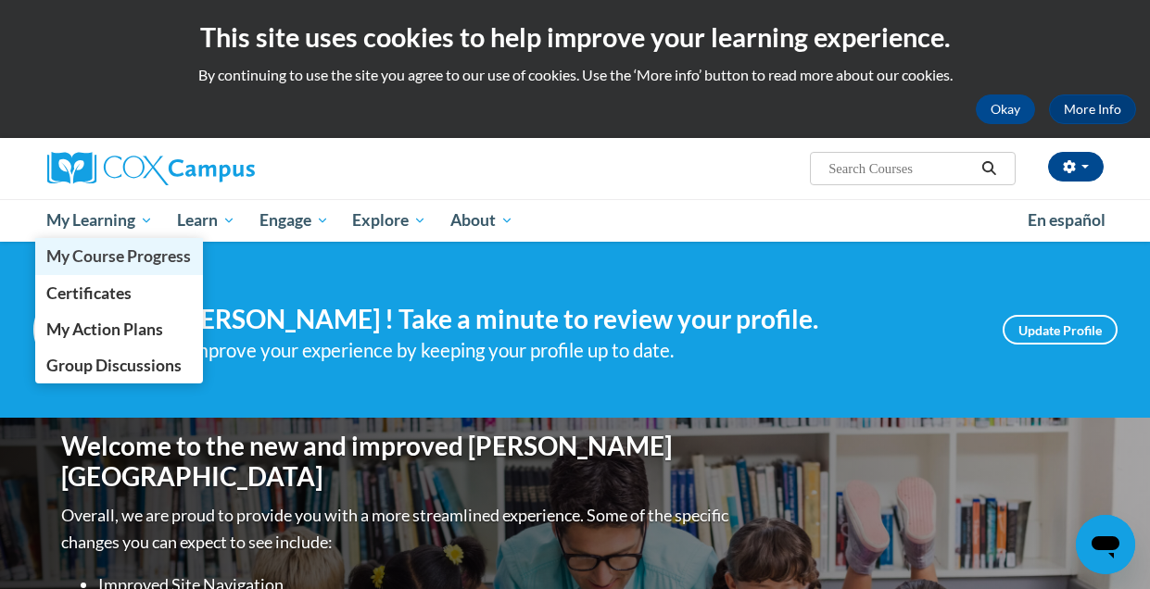
click at [110, 253] on span "My Course Progress" at bounding box center [118, 255] width 145 height 19
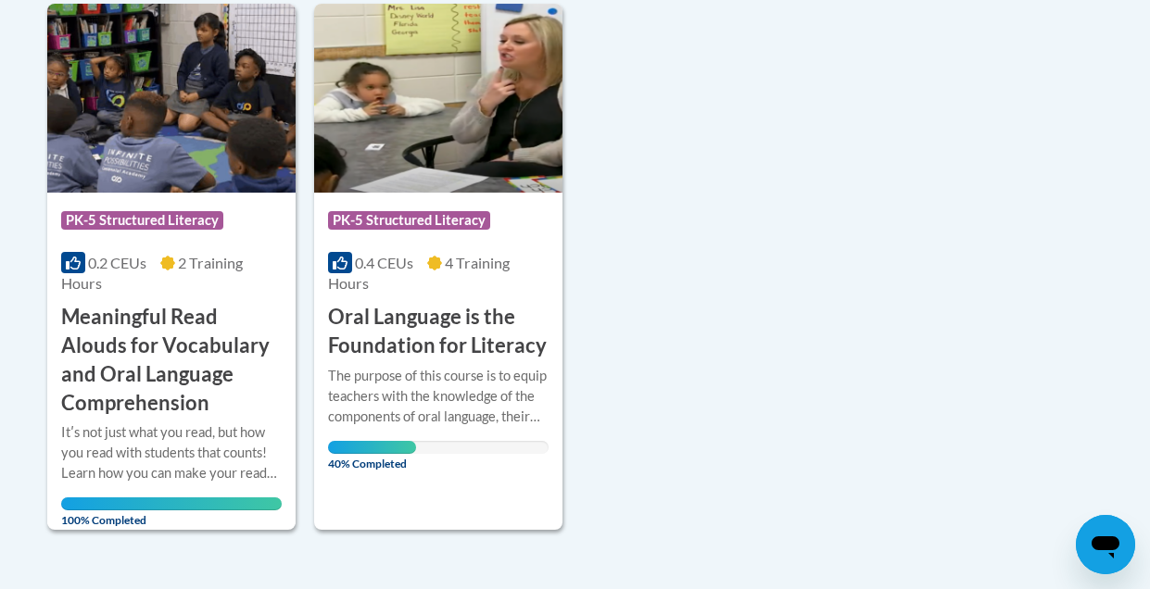
scroll to position [479, 0]
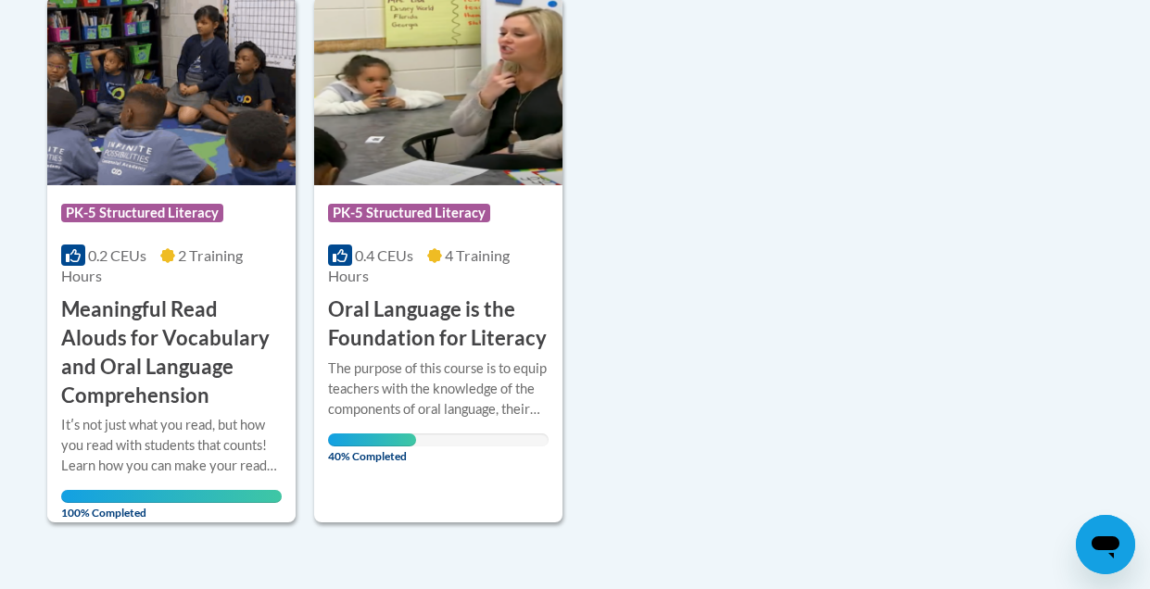
click at [384, 315] on h3 "Oral Language is the Foundation for Literacy" at bounding box center [438, 323] width 220 height 57
